Goal: Transaction & Acquisition: Purchase product/service

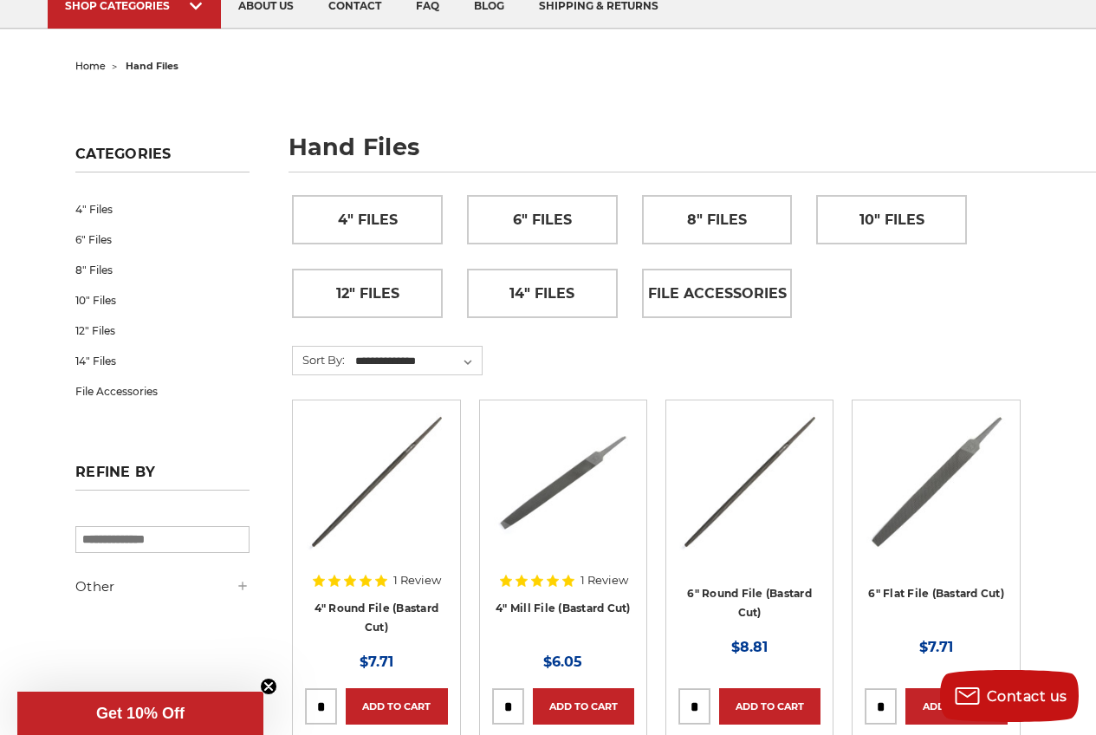
scroll to position [173, 0]
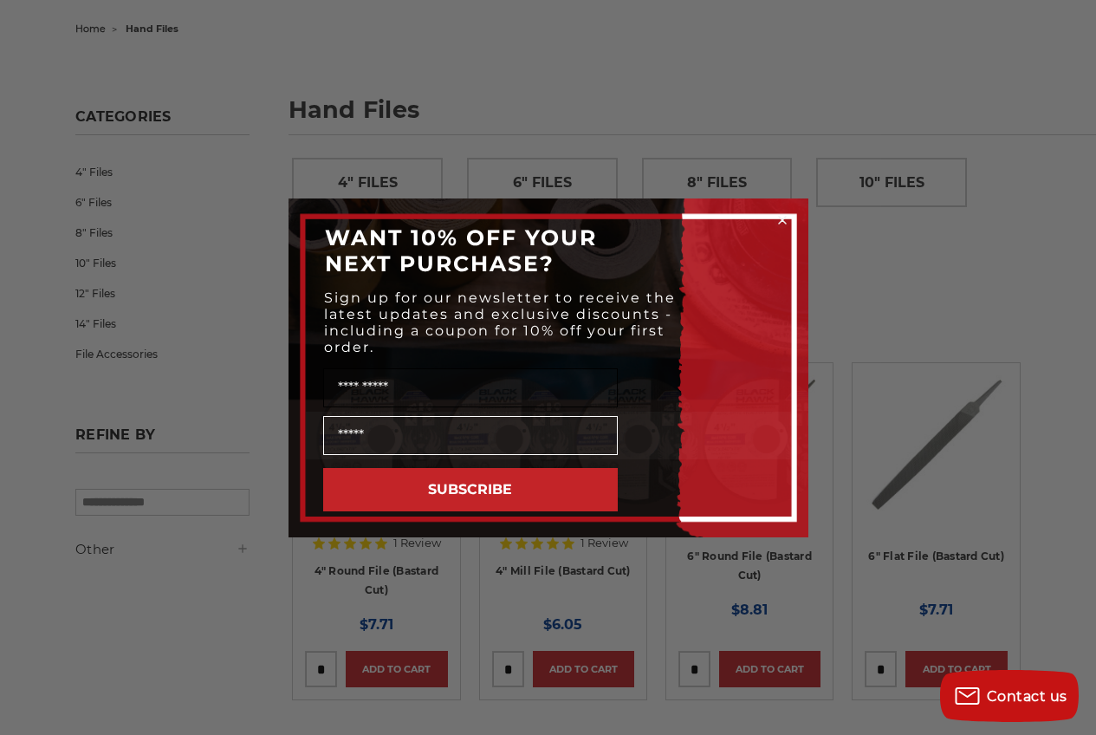
click at [437, 386] on input "Name" at bounding box center [470, 387] width 295 height 39
type input "****"
type input "**********"
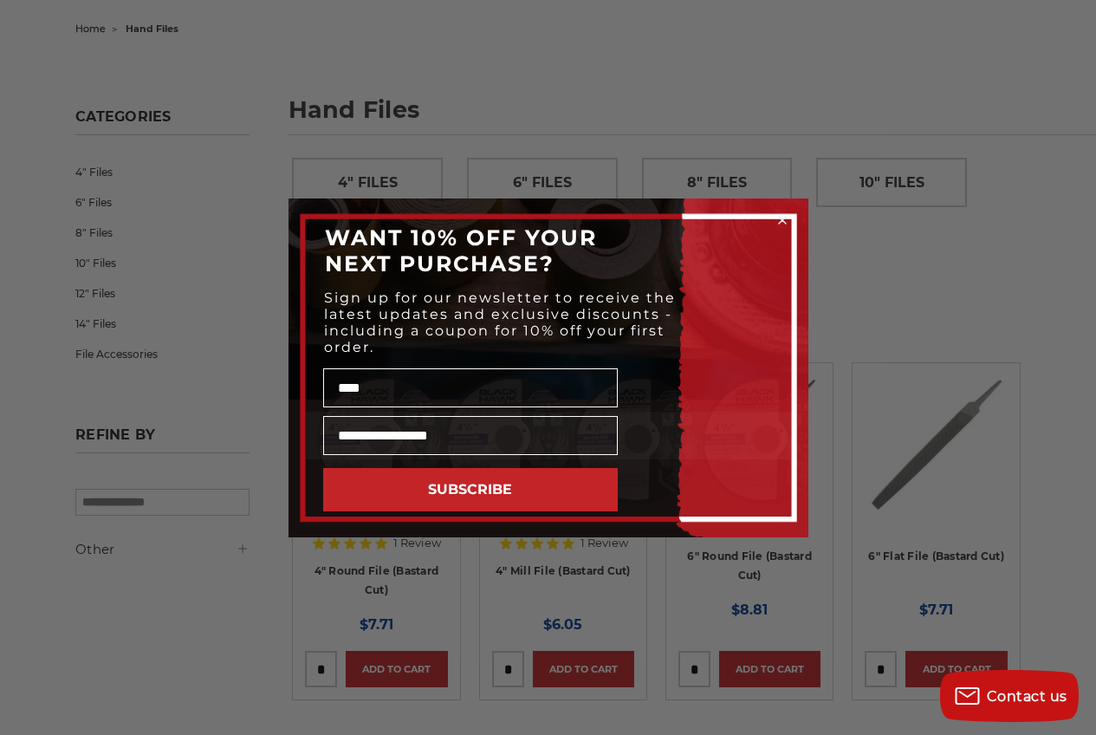
click at [461, 485] on button "SUBSCRIBE" at bounding box center [470, 489] width 295 height 43
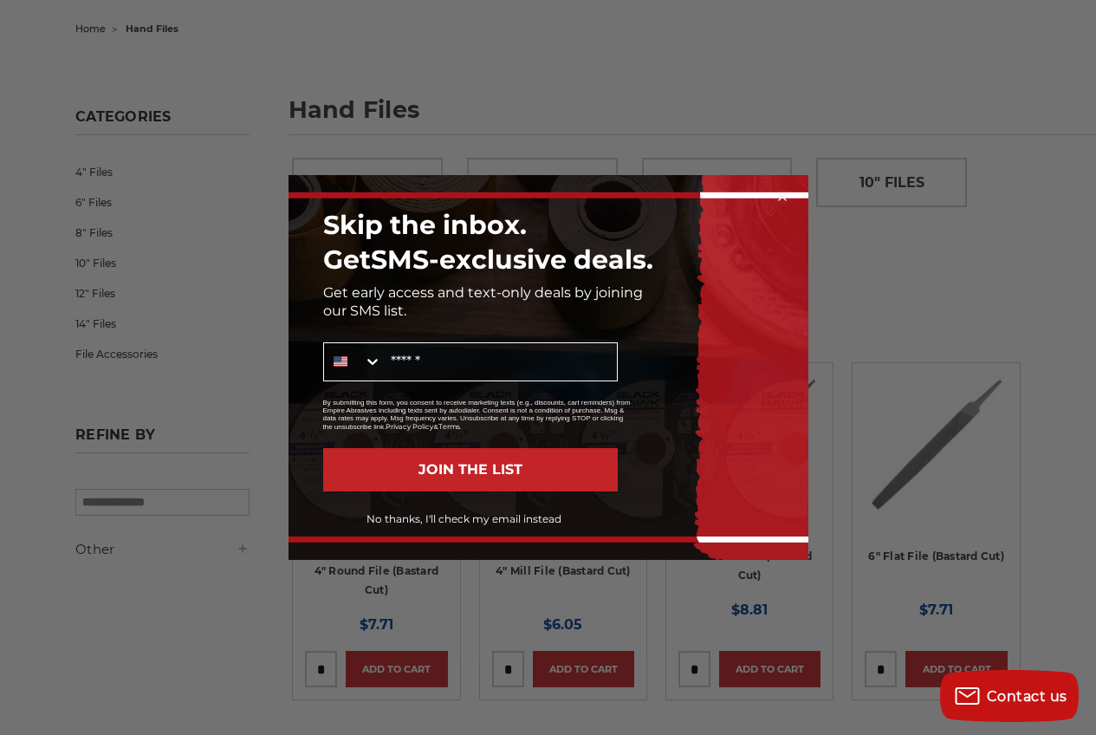
click at [502, 515] on button "No thanks, I'll check my email instead" at bounding box center [464, 518] width 307 height 29
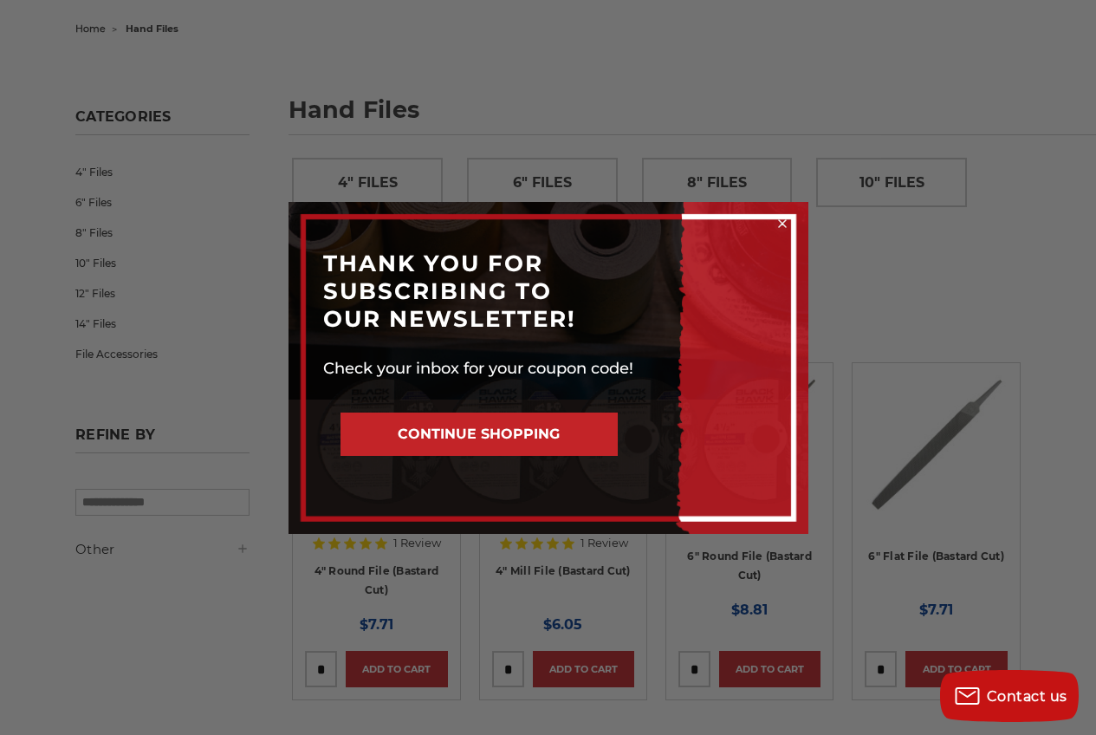
click at [476, 432] on button "CONTINUE SHOPPING" at bounding box center [478, 433] width 277 height 43
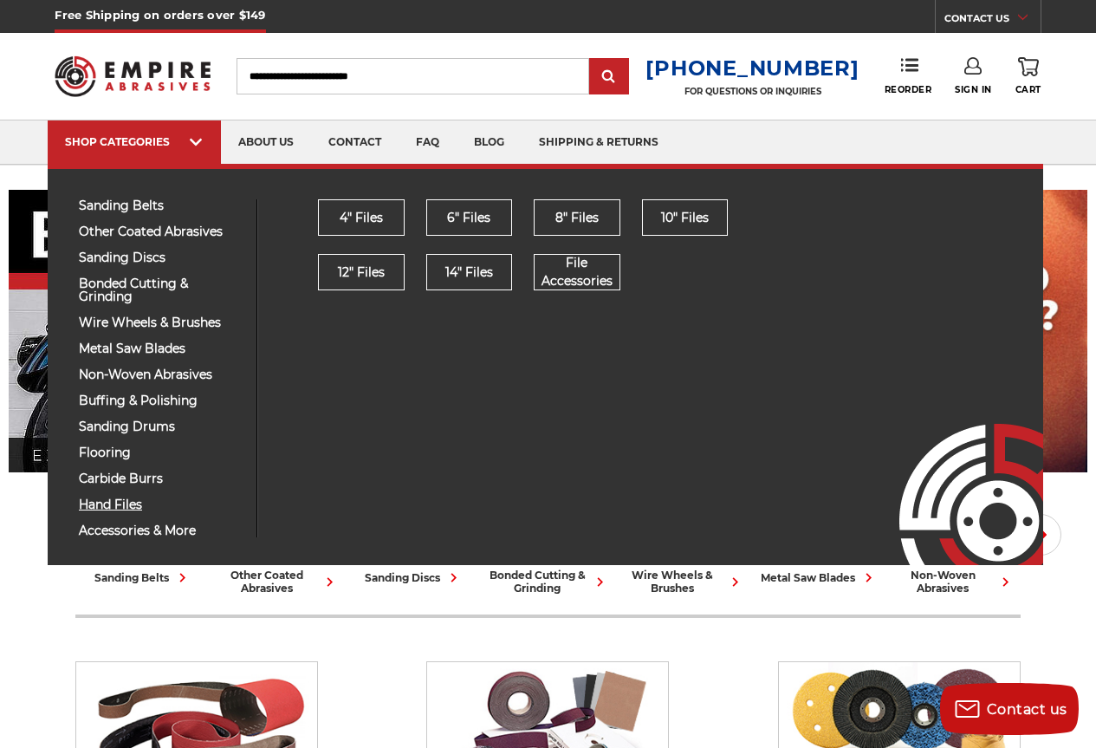
click at [124, 498] on span "hand files" at bounding box center [161, 504] width 165 height 13
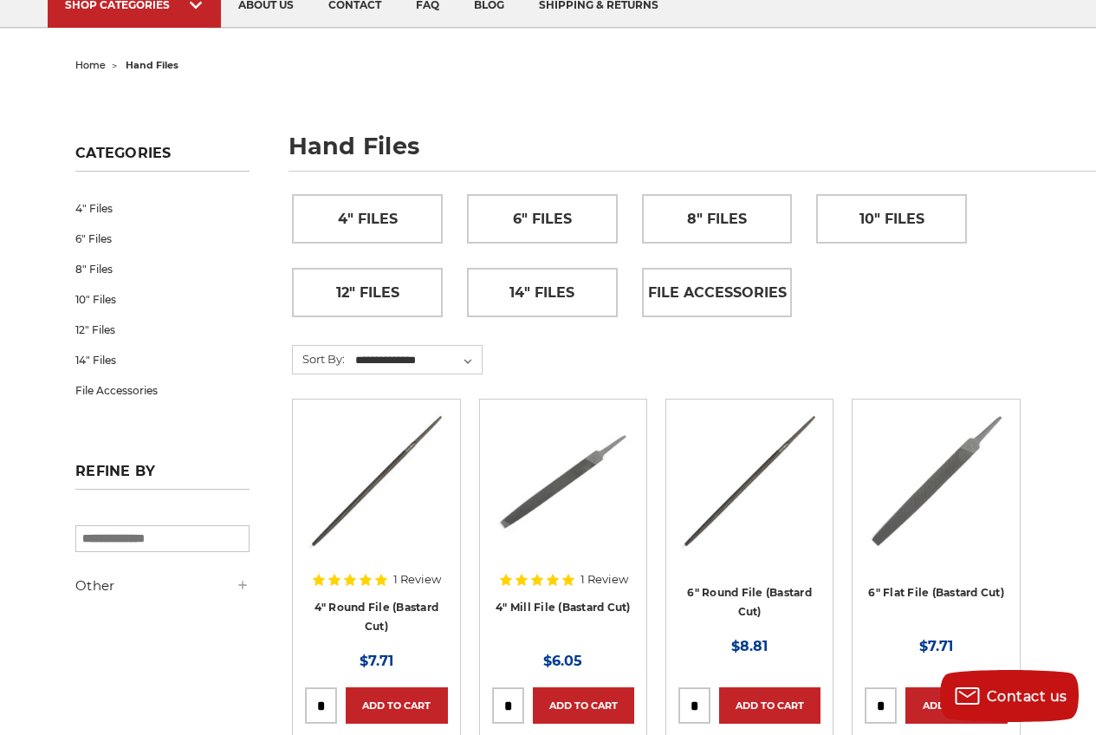
scroll to position [173, 0]
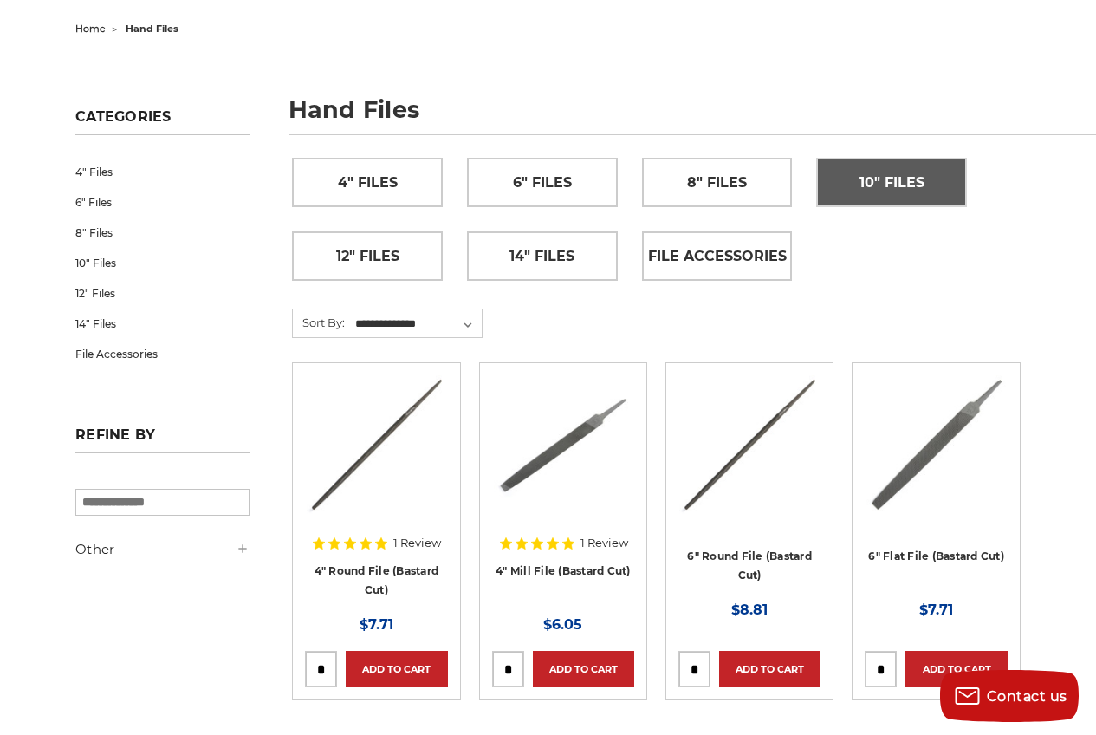
click at [865, 178] on span "10" Files" at bounding box center [891, 182] width 65 height 29
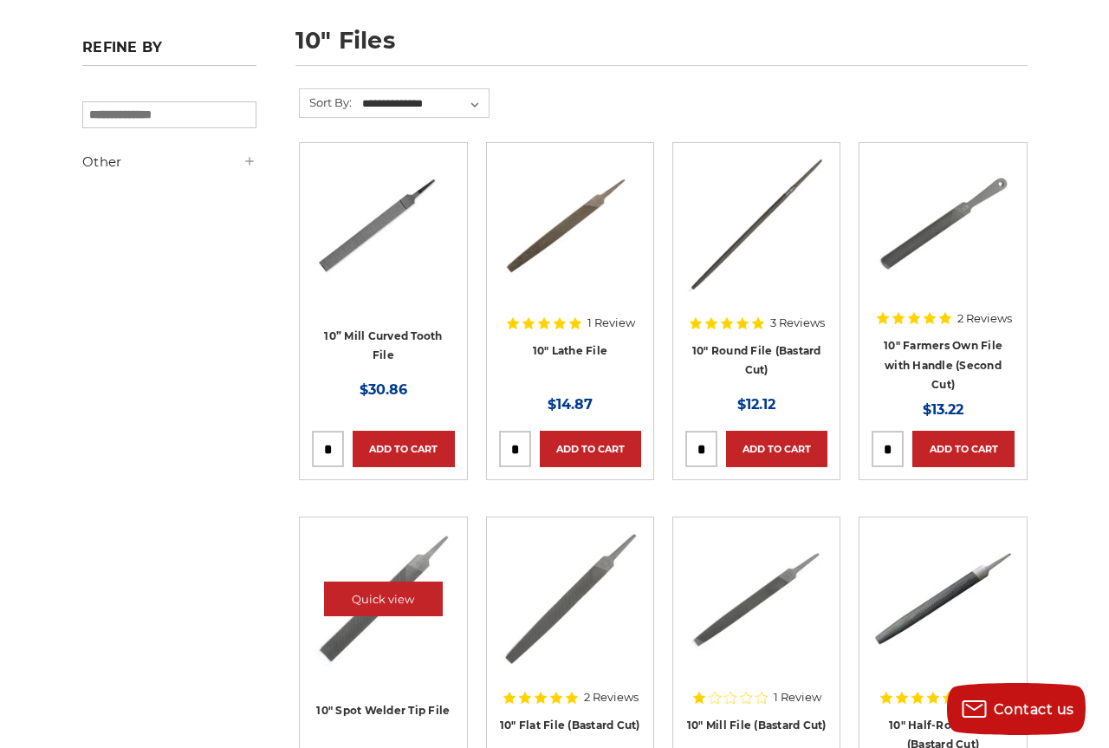
scroll to position [173, 0]
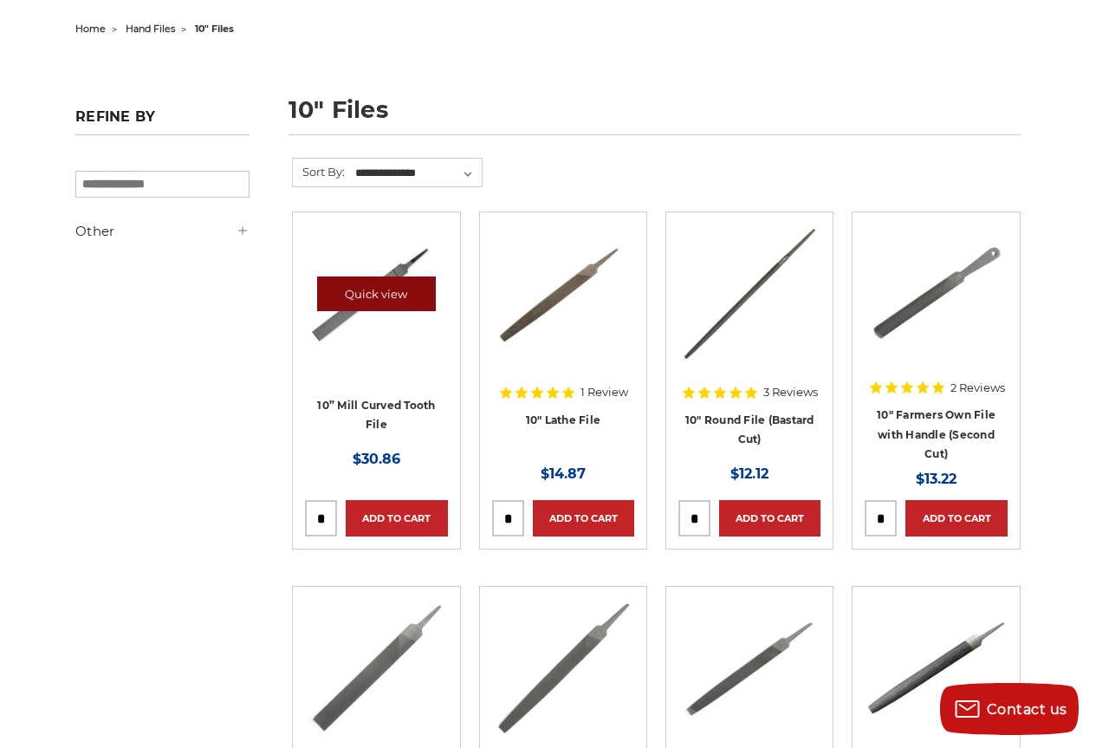
click at [360, 300] on link "Quick view" at bounding box center [377, 293] width 120 height 35
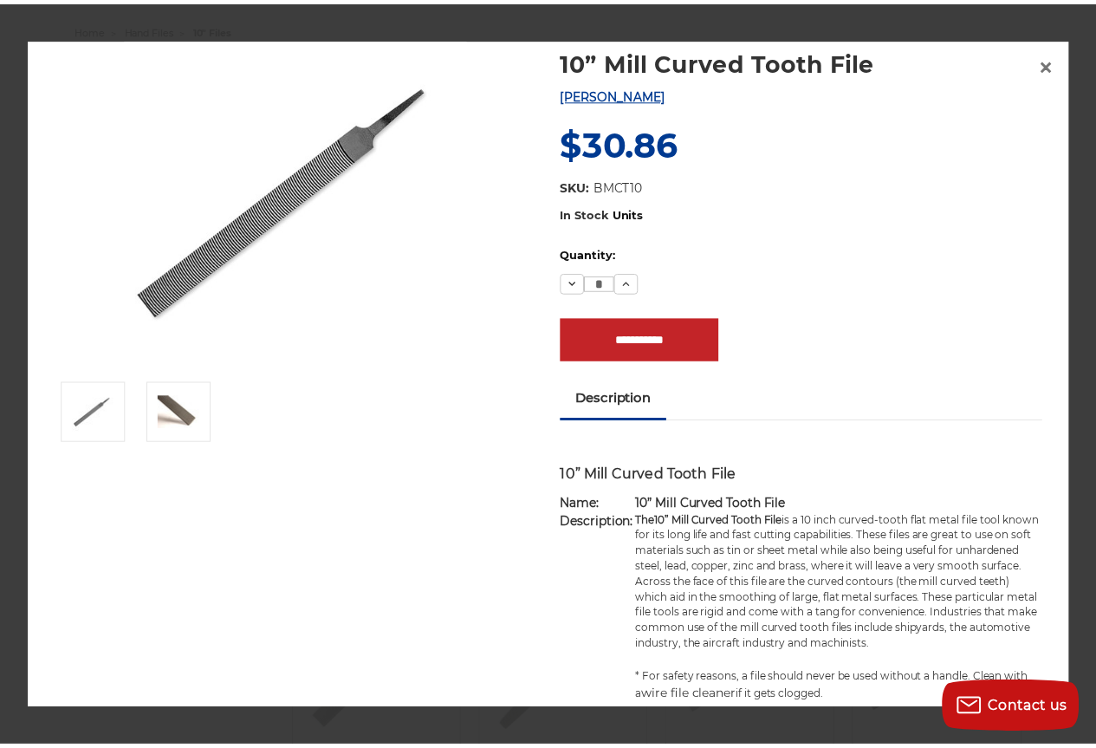
scroll to position [0, 0]
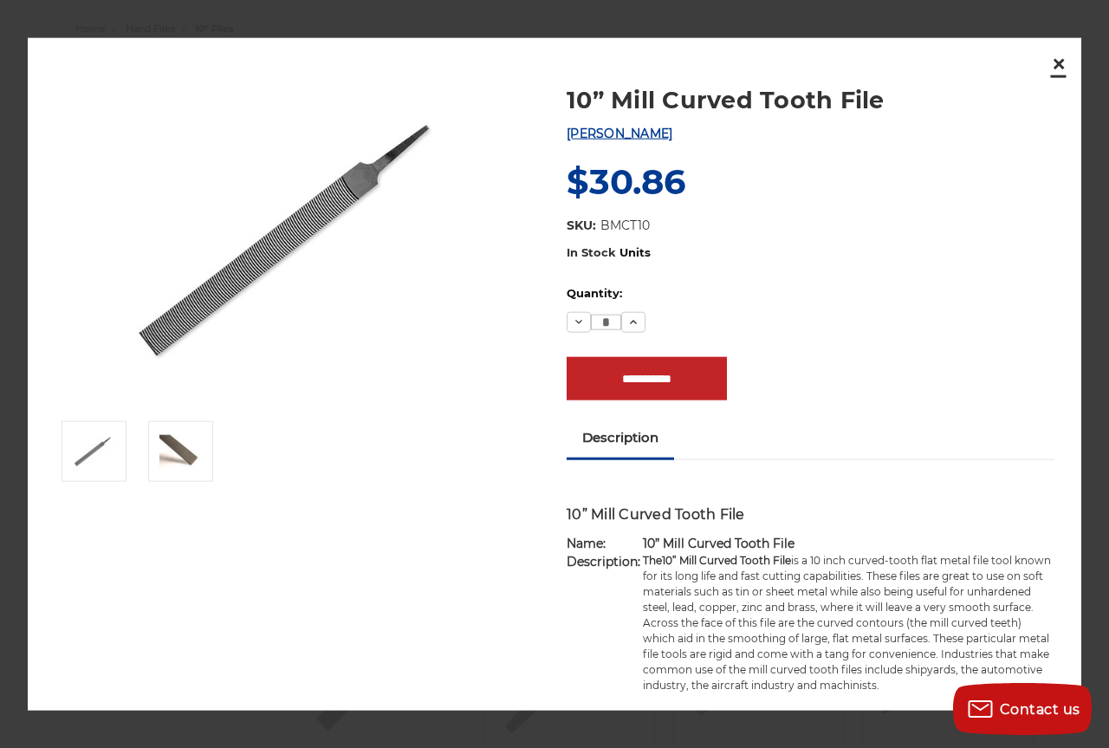
click at [1059, 65] on span "×" at bounding box center [1059, 64] width 16 height 34
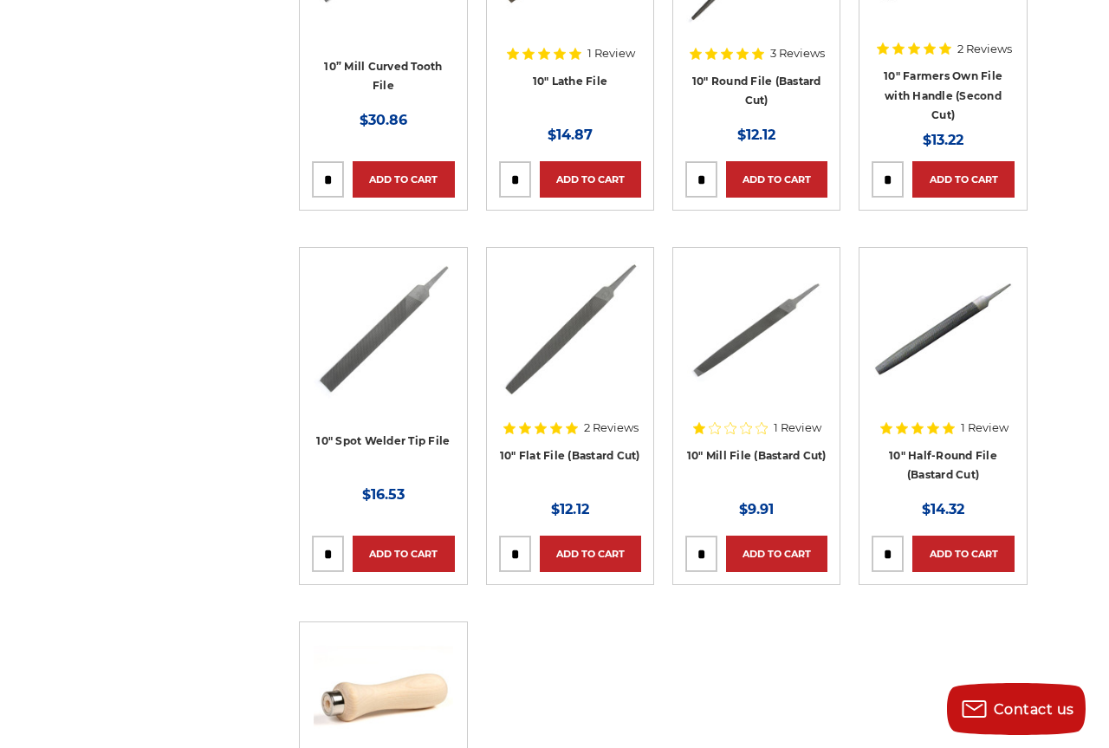
scroll to position [520, 0]
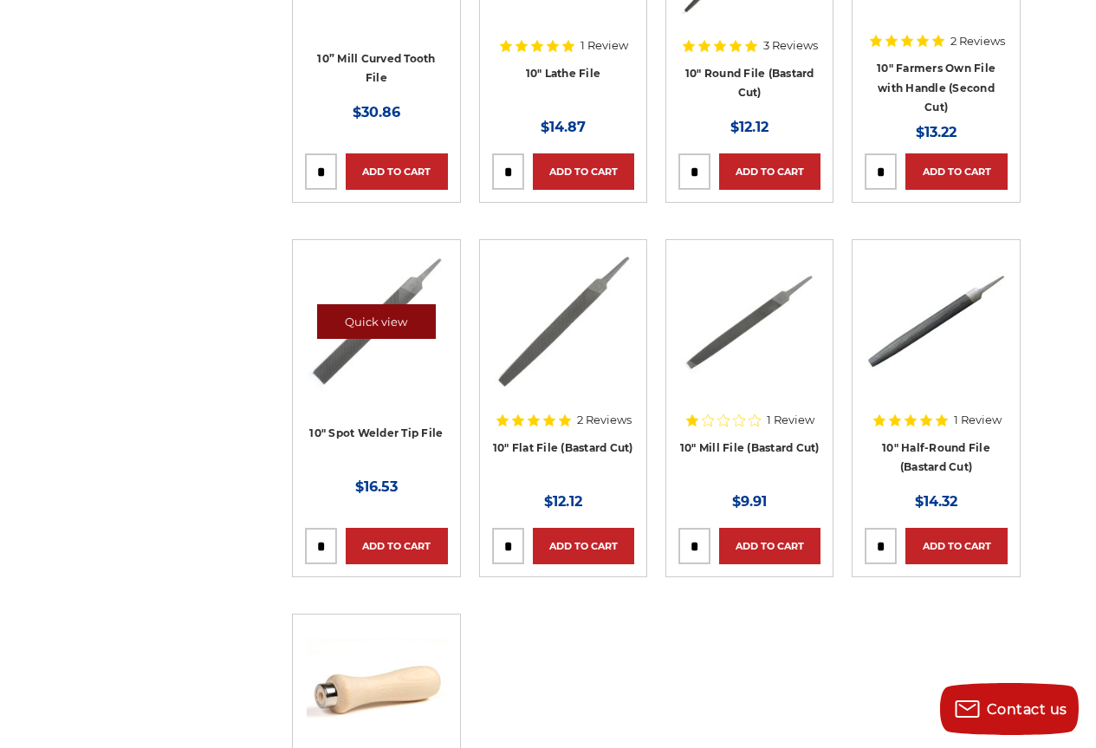
click at [392, 315] on link "Quick view" at bounding box center [377, 321] width 120 height 35
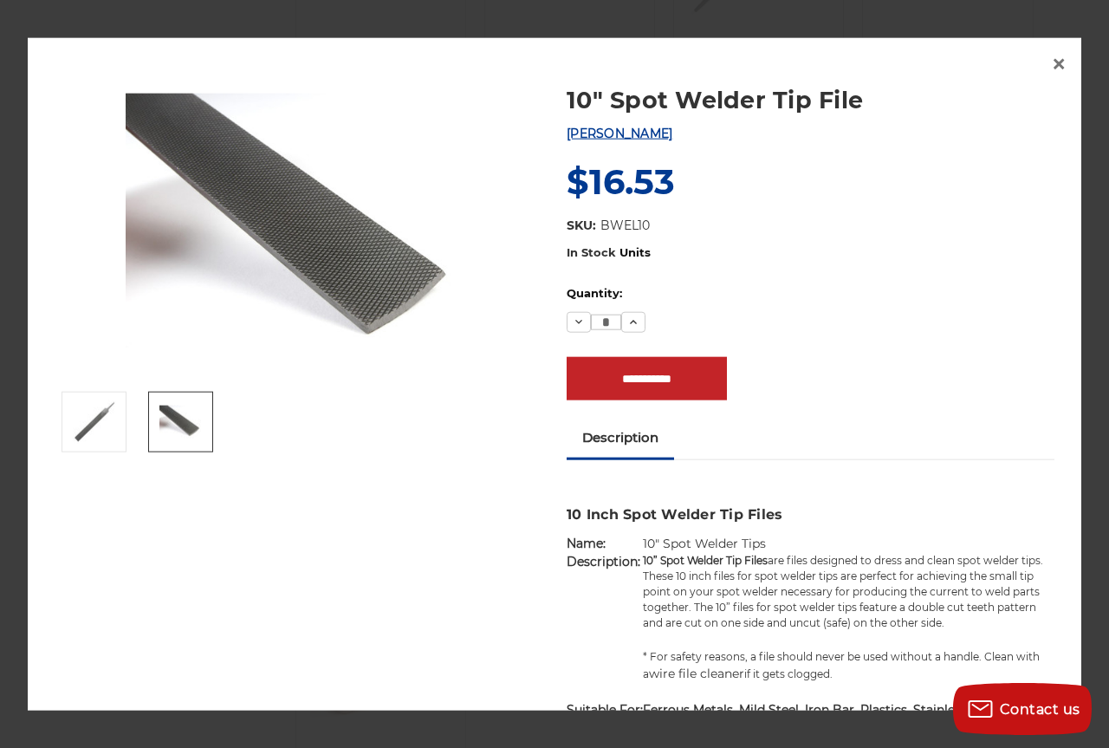
scroll to position [173, 0]
